Goal: Find specific page/section: Find specific page/section

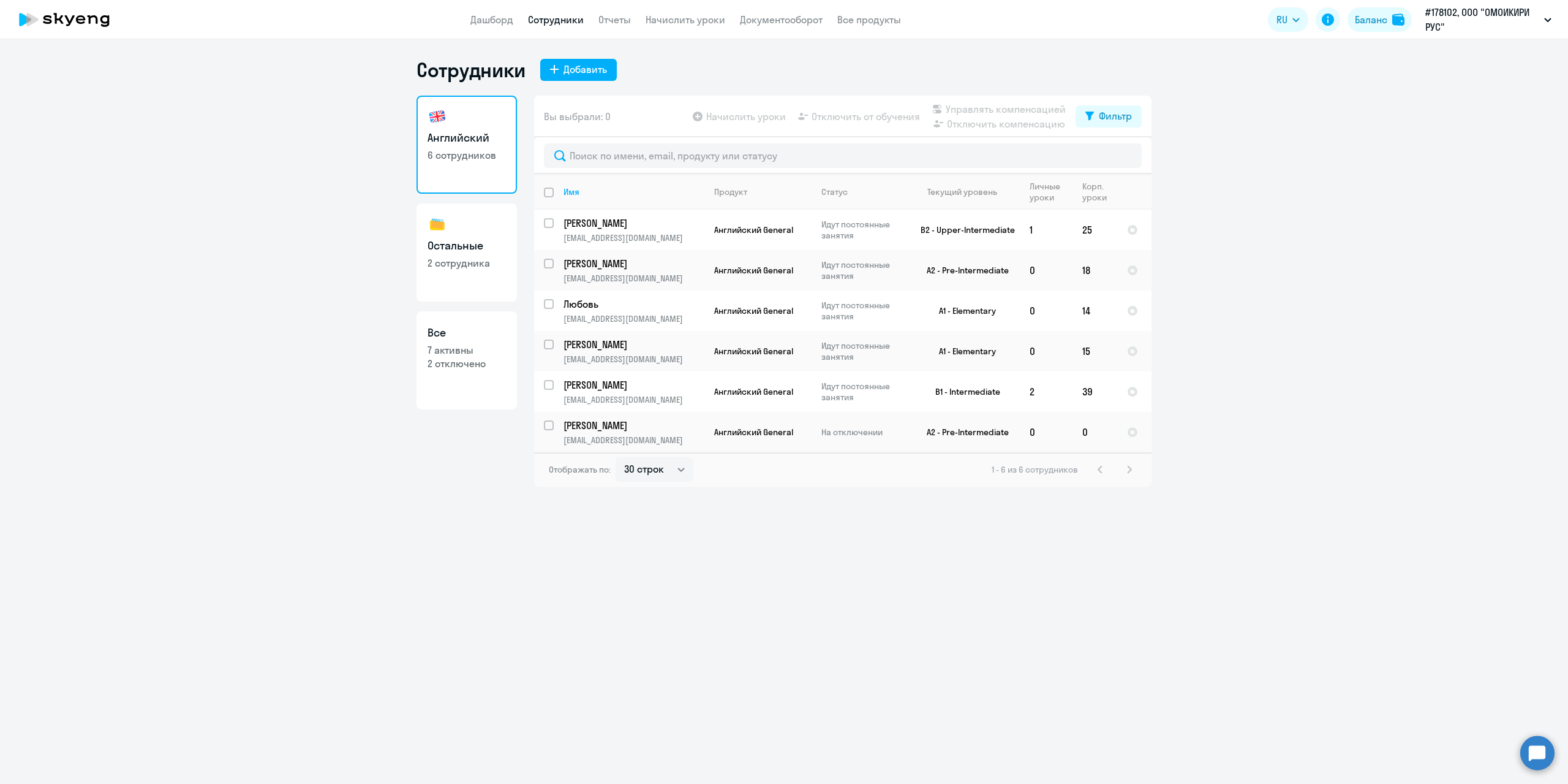
select select "30"
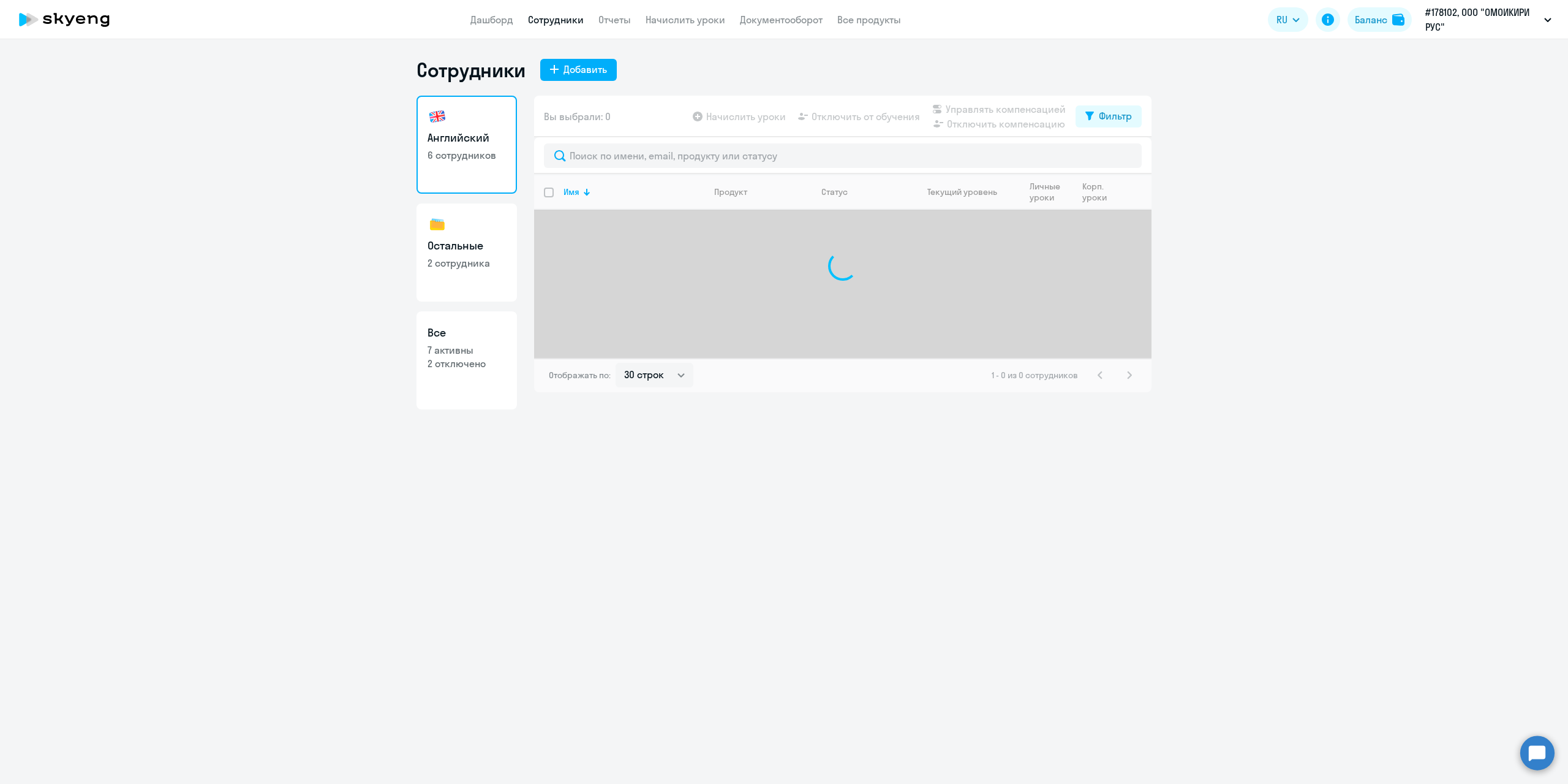
select select "30"
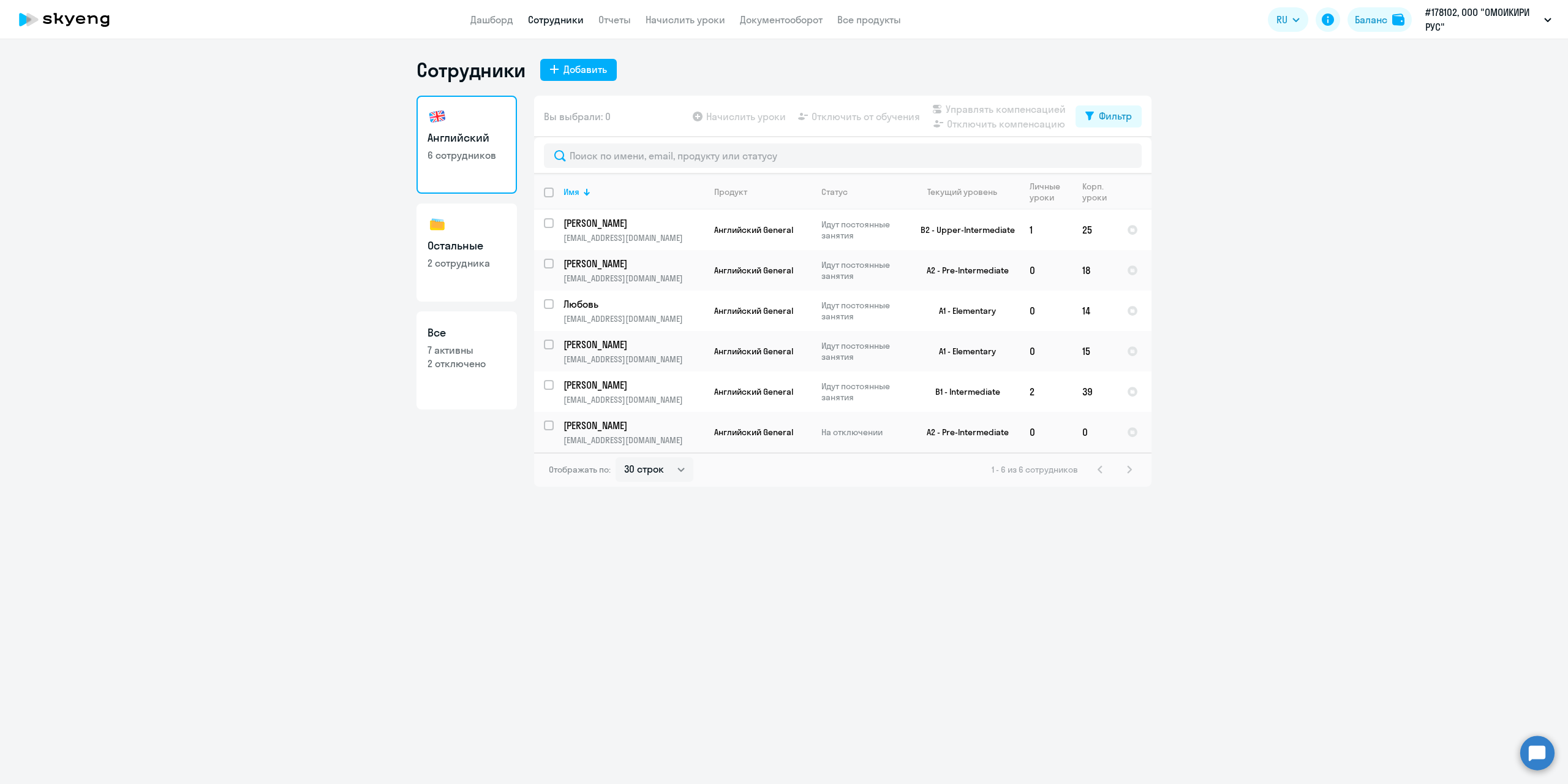
click at [460, 262] on p "2 сотрудника" at bounding box center [466, 263] width 78 height 13
select select "30"
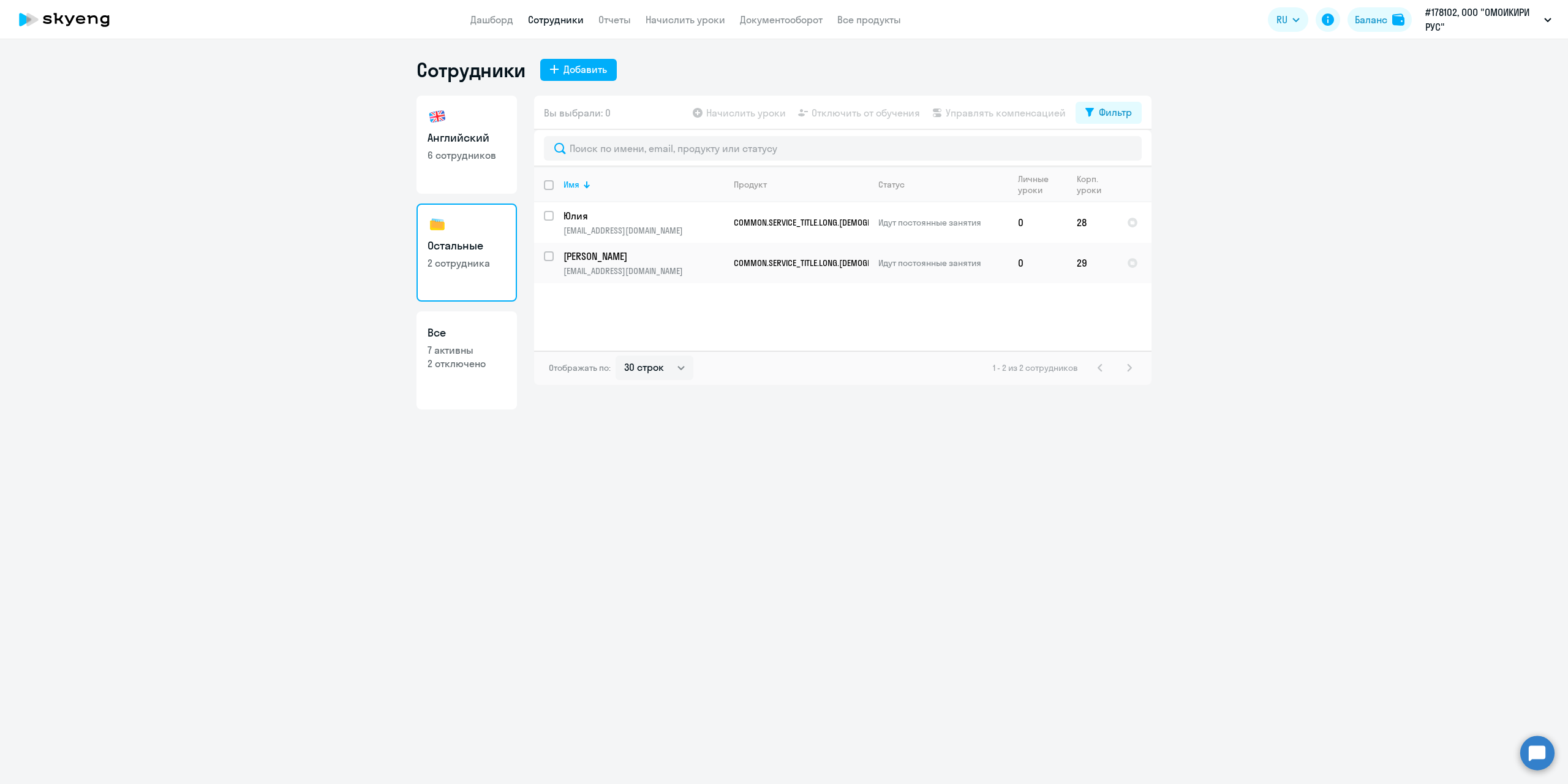
click at [464, 175] on link "Английский 6 сотрудников" at bounding box center [466, 144] width 100 height 98
select select "30"
